Goal: Transaction & Acquisition: Book appointment/travel/reservation

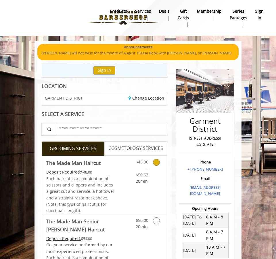
click at [157, 160] on icon "Grooming services" at bounding box center [156, 162] width 7 height 7
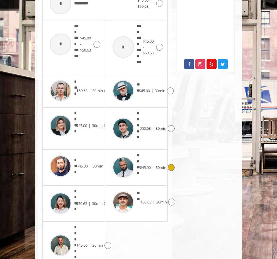
scroll to position [296, 0]
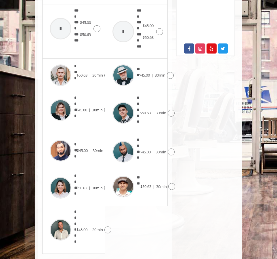
click at [56, 145] on img at bounding box center [61, 151] width 22 height 22
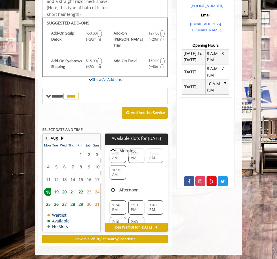
scroll to position [0, 0]
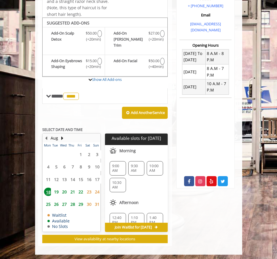
click at [124, 178] on div "10:30 AM" at bounding box center [118, 185] width 16 height 14
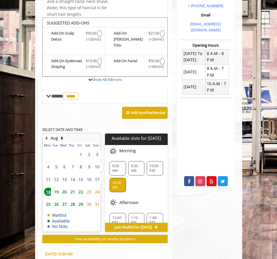
scroll to position [270, 0]
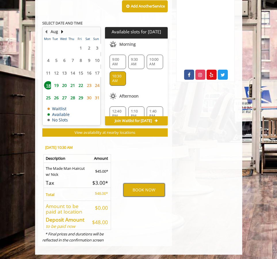
click at [159, 186] on button "BOOK NOW" at bounding box center [143, 189] width 41 height 13
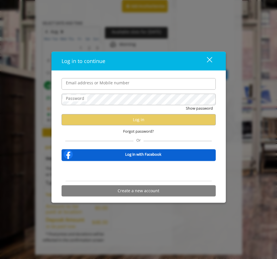
type input "**********"
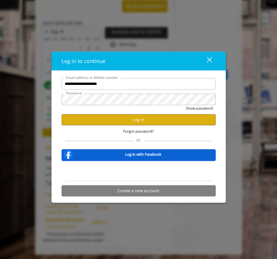
scroll to position [0, 0]
click at [154, 123] on button "Log in" at bounding box center [139, 119] width 154 height 11
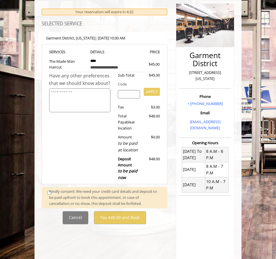
scroll to position [86, 0]
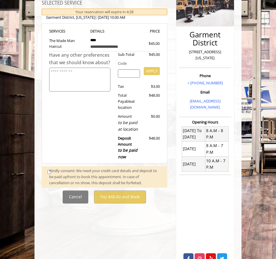
click at [47, 170] on span at bounding box center [48, 177] width 10 height 18
click at [49, 171] on div "Kindly consent: We need your credit card details and deposit to be paid upfront…" at bounding box center [105, 177] width 112 height 18
click at [49, 188] on div "**********" at bounding box center [105, 92] width 126 height 221
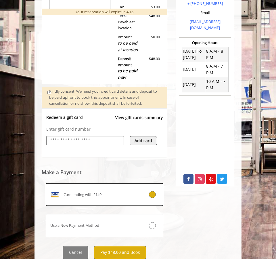
scroll to position [184, 0]
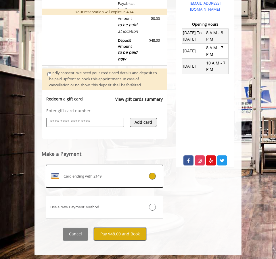
click at [134, 232] on button "Pay $48.00 and Book" at bounding box center [120, 234] width 52 height 13
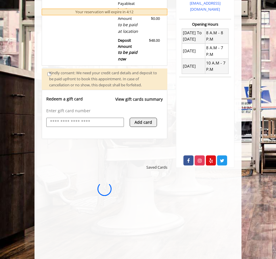
scroll to position [0, 0]
